Goal: Task Accomplishment & Management: Use online tool/utility

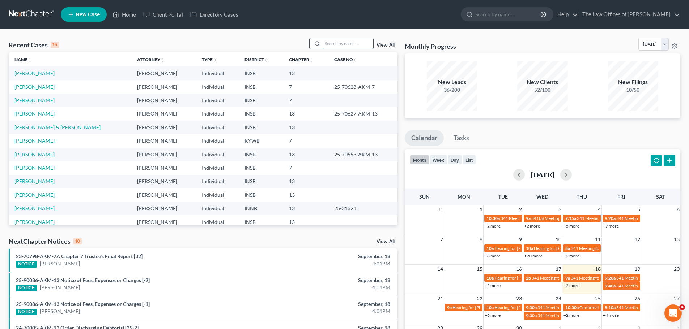
click at [332, 42] on input "search" at bounding box center [348, 43] width 51 height 10
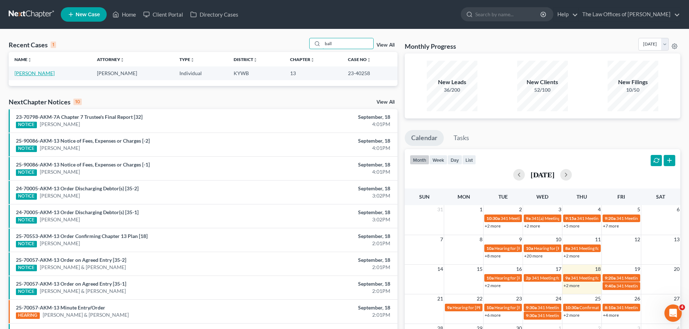
type input "ball"
click at [25, 76] on link "[PERSON_NAME]" at bounding box center [34, 73] width 40 height 6
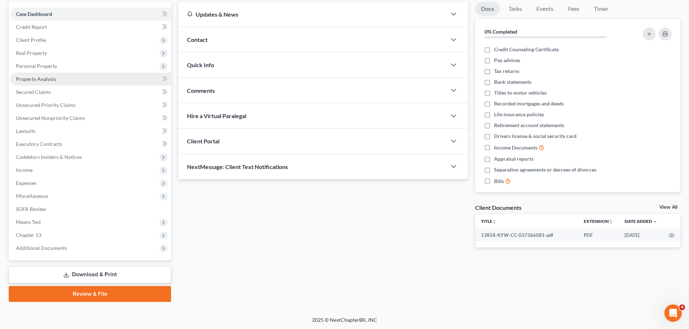
scroll to position [68, 0]
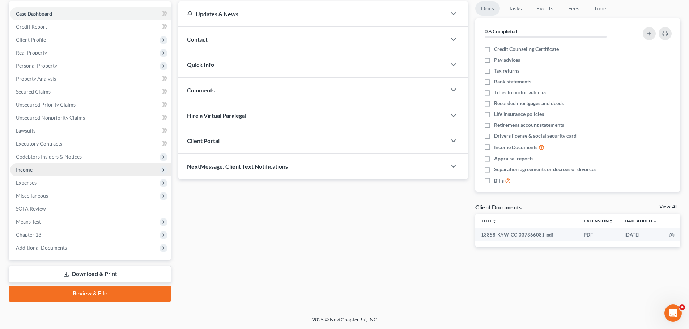
click at [33, 172] on span "Income" at bounding box center [90, 169] width 161 height 13
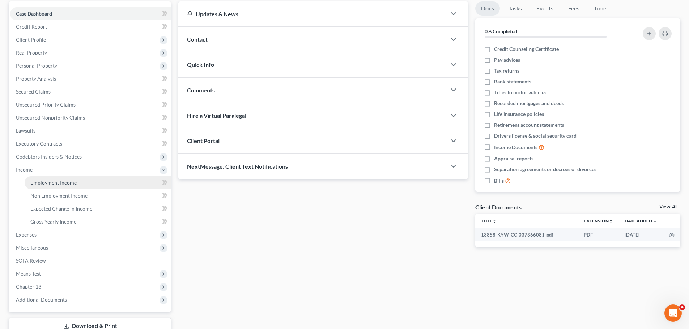
click at [44, 182] on span "Employment Income" at bounding box center [53, 183] width 46 height 6
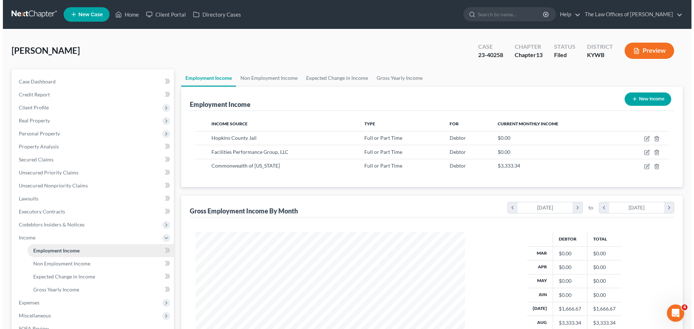
scroll to position [135, 284]
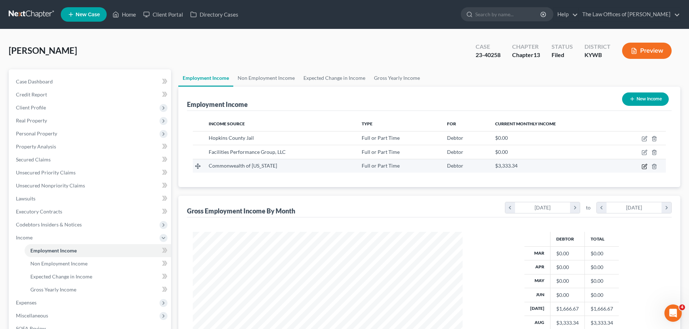
click at [643, 166] on icon "button" at bounding box center [644, 167] width 6 height 6
select select "0"
select select "18"
select select "1"
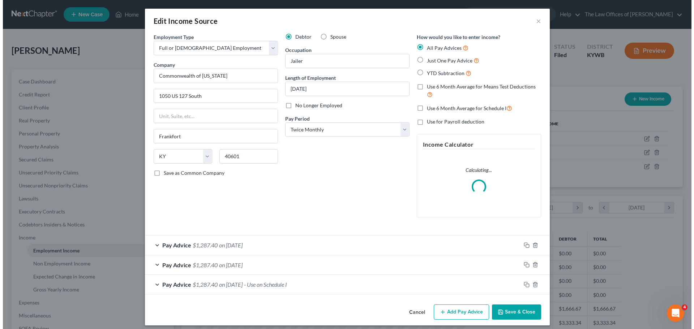
scroll to position [136, 287]
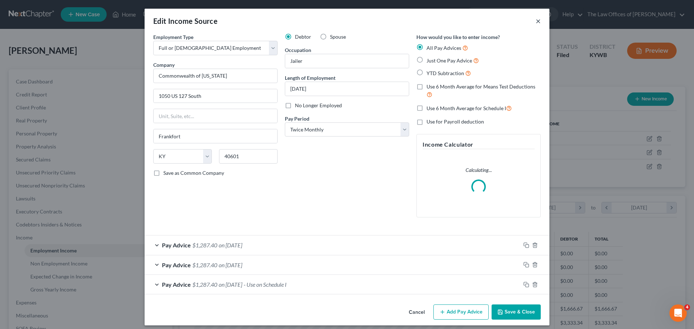
drag, startPoint x: 534, startPoint y: 22, endPoint x: 659, endPoint y: 36, distance: 125.2
click at [532, 22] on div "Edit Income Source ×" at bounding box center [347, 21] width 405 height 25
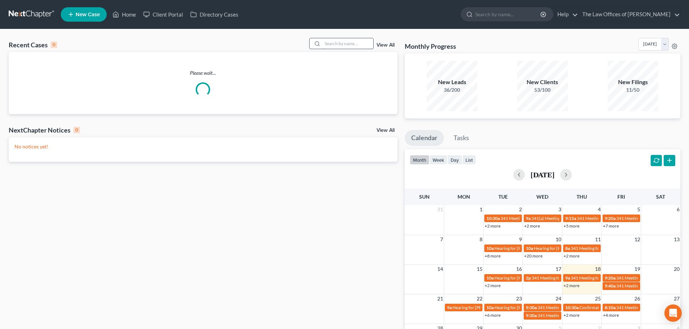
click at [349, 43] on input "search" at bounding box center [348, 43] width 51 height 10
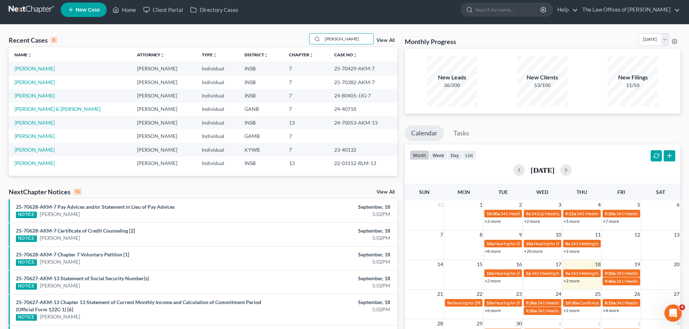
scroll to position [11, 0]
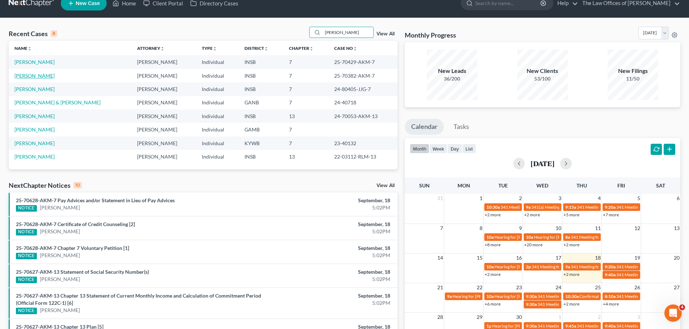
type input "[PERSON_NAME]"
click at [38, 78] on link "[PERSON_NAME]" at bounding box center [34, 76] width 40 height 6
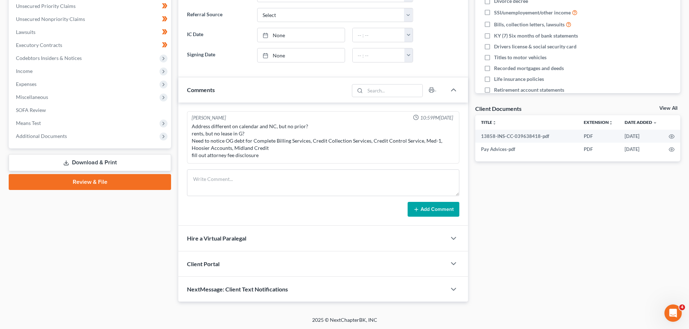
scroll to position [167, 0]
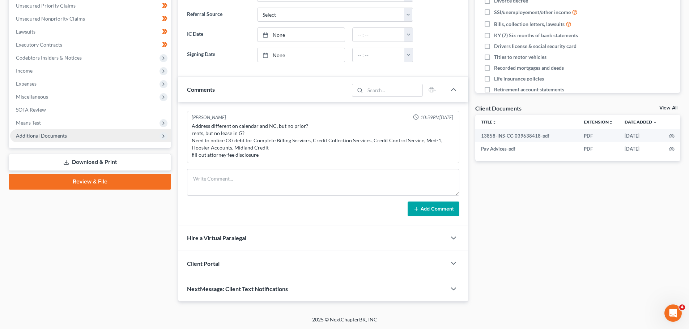
click at [45, 130] on span "Additional Documents" at bounding box center [90, 135] width 161 height 13
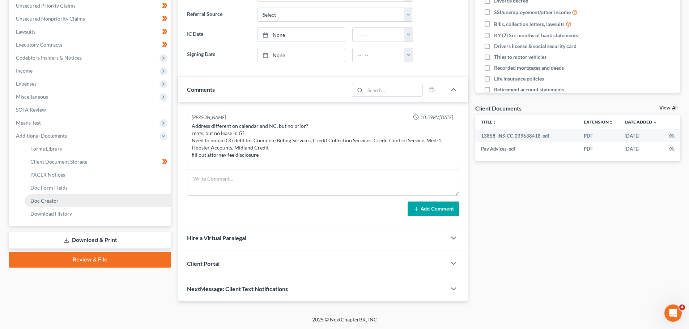
click at [54, 197] on link "Doc Creator" at bounding box center [98, 201] width 146 height 13
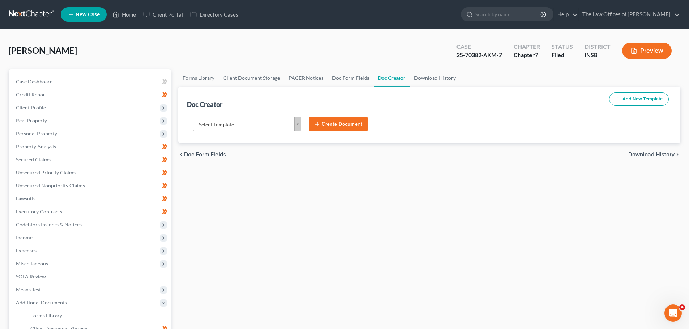
click at [265, 125] on body "Home New Case Client Portal Directory Cases The Law Offices of Dax J. Miller ri…" at bounding box center [344, 231] width 689 height 462
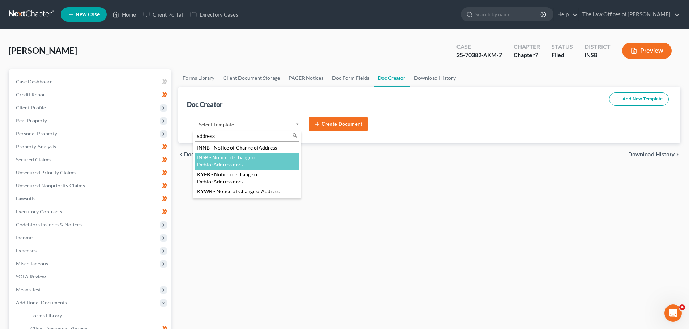
type input "address"
select select "115079"
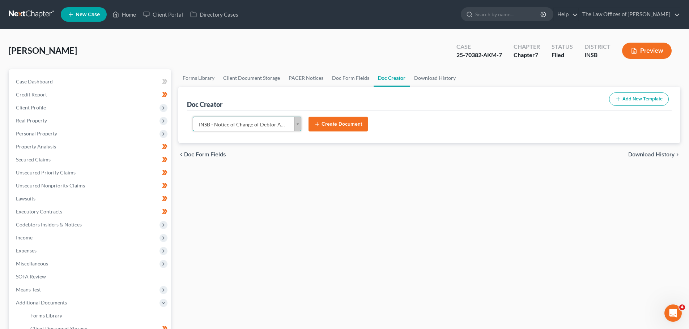
click at [350, 121] on button "Create Document" at bounding box center [337, 124] width 59 height 15
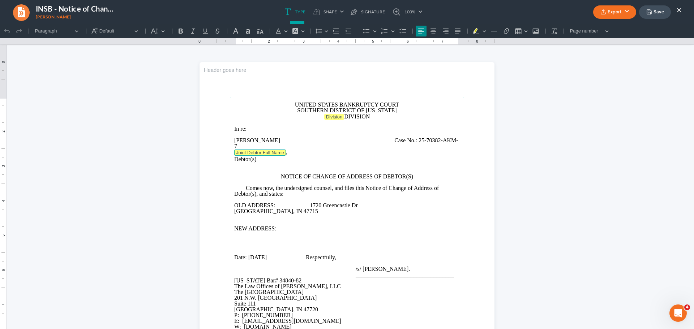
click at [269, 154] on tag "Joint Debtor Full Name" at bounding box center [260, 153] width 52 height 6
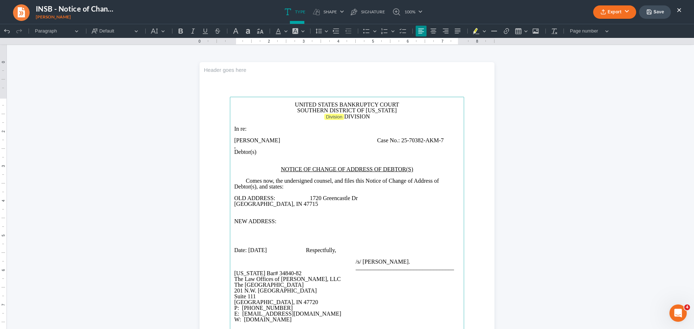
click at [248, 147] on p "," at bounding box center [347, 147] width 226 height 6
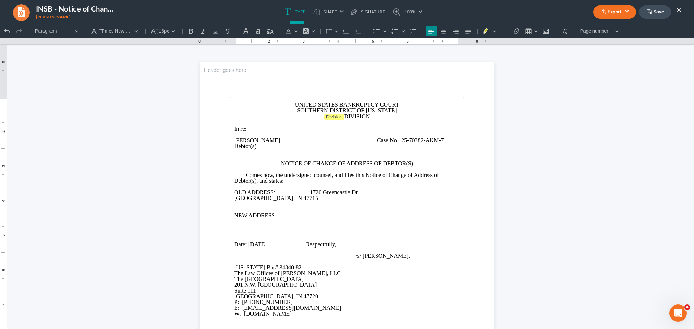
click at [290, 142] on span "Rich Text Editor, page-0-main" at bounding box center [312, 140] width 61 height 6
click at [281, 141] on p "Antwan Laray Willis Case No.: 25-70382-AKM-7" at bounding box center [347, 141] width 226 height 6
click at [327, 117] on span "Division" at bounding box center [334, 116] width 17 height 5
click at [234, 197] on p "OLD ADDRESS: 1720 Greencastle Dr Evansville, IN 47715" at bounding box center [347, 195] width 226 height 12
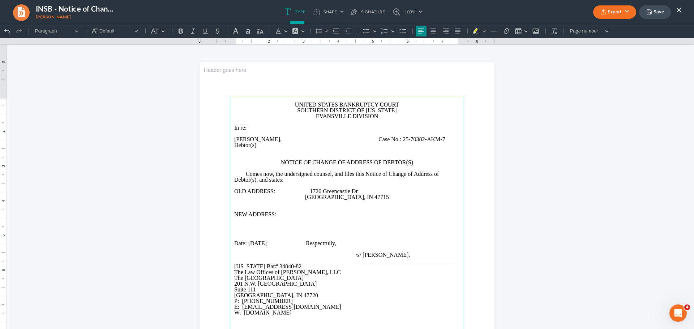
click at [306, 242] on span "Rich Text Editor, page-0-main" at bounding box center [297, 244] width 17 height 6
click at [301, 212] on p "NEW ADDRESS:" at bounding box center [347, 215] width 226 height 6
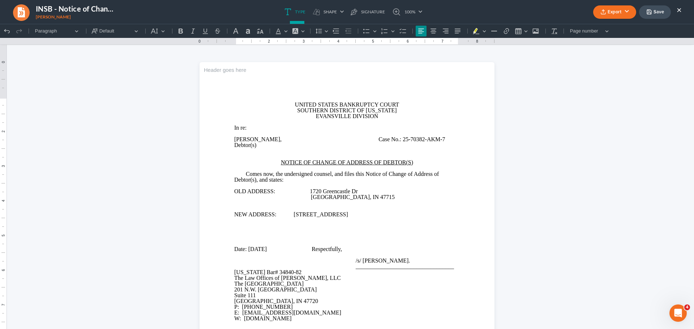
click at [311, 226] on p "Rich Text Editor, page-0-main" at bounding box center [347, 226] width 226 height 6
click at [311, 220] on p "Rich Text Editor, page-0-main" at bounding box center [347, 221] width 226 height 6
click at [661, 13] on button "Save" at bounding box center [655, 11] width 32 height 13
click at [614, 11] on button "Export" at bounding box center [614, 11] width 43 height 13
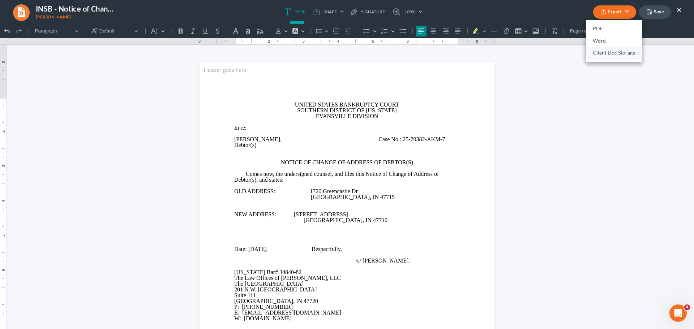
click at [606, 54] on link "Client Doc Storage" at bounding box center [614, 53] width 56 height 12
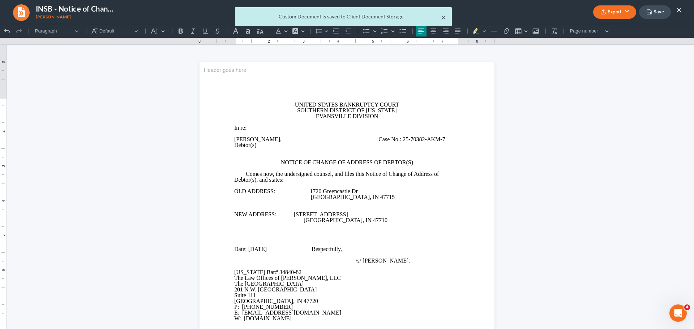
drag, startPoint x: 441, startPoint y: 17, endPoint x: 451, endPoint y: 23, distance: 11.3
click at [441, 18] on button "×" at bounding box center [443, 17] width 5 height 9
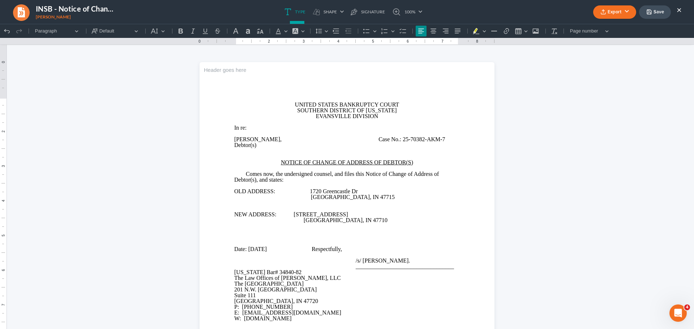
click at [613, 6] on button "Export" at bounding box center [614, 11] width 43 height 13
click at [602, 28] on link "PDF" at bounding box center [614, 29] width 56 height 12
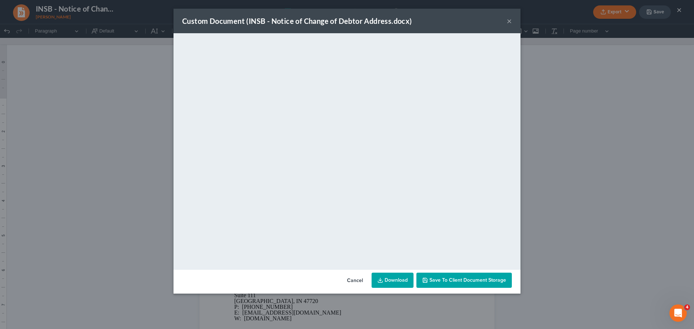
click at [392, 282] on link "Download" at bounding box center [393, 280] width 42 height 15
click at [509, 24] on button "×" at bounding box center [509, 21] width 5 height 9
